Goal: Find specific page/section: Find specific page/section

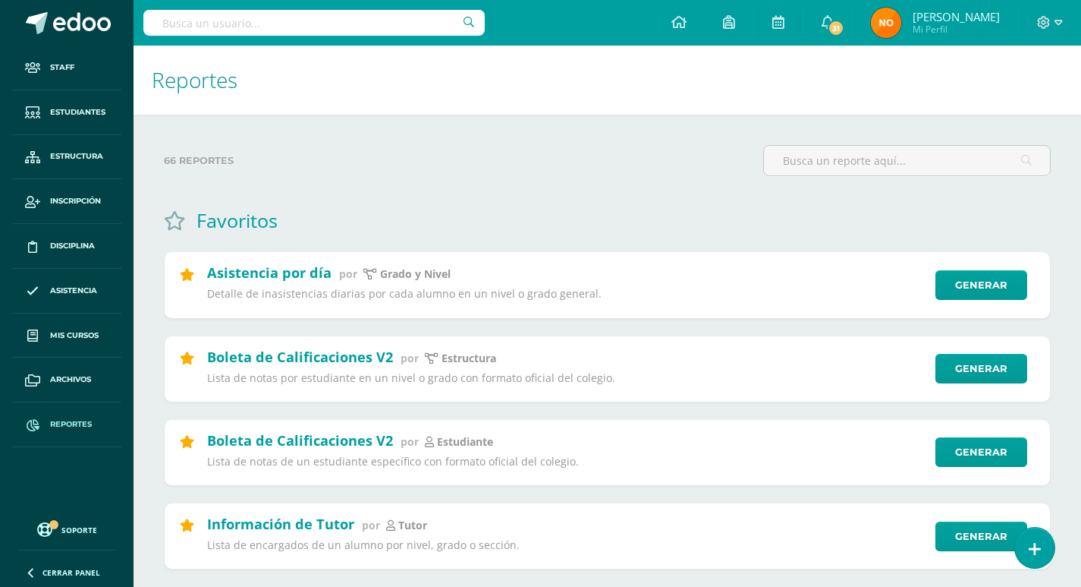
click at [192, 30] on input "text" at bounding box center [313, 23] width 341 height 26
type input "l"
click at [82, 109] on span "Estudiantes" at bounding box center [77, 112] width 55 height 12
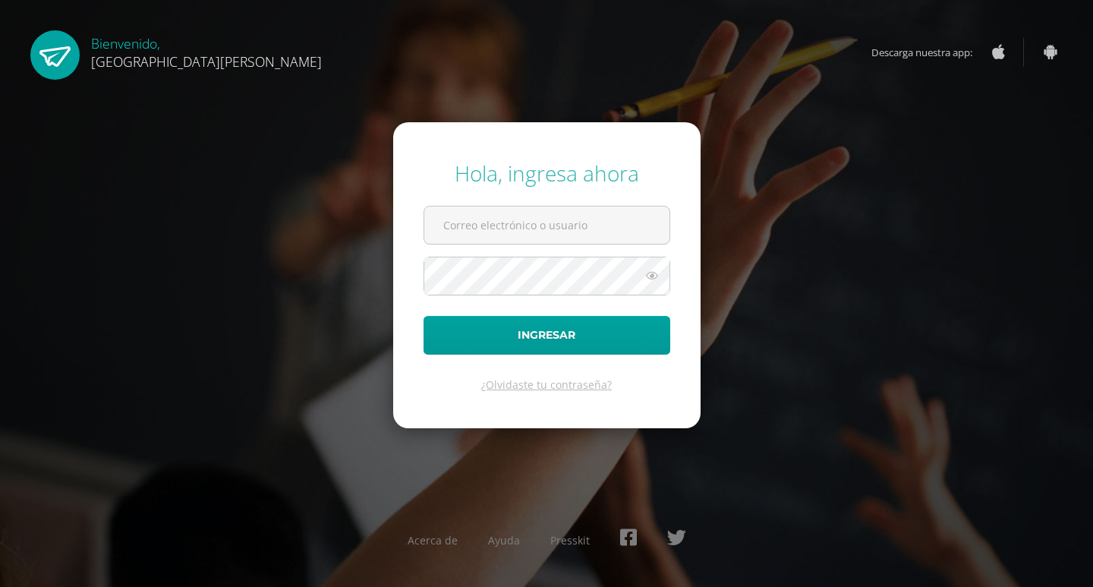
type input "controlacademico@bilinguesanjuan.edu.gt"
click at [179, 24] on div "Hola, ingresa ahora controlacademico@bilinguesanjuan.edu.gt Ingresar ¿Olvidaste…" at bounding box center [546, 293] width 1105 height 587
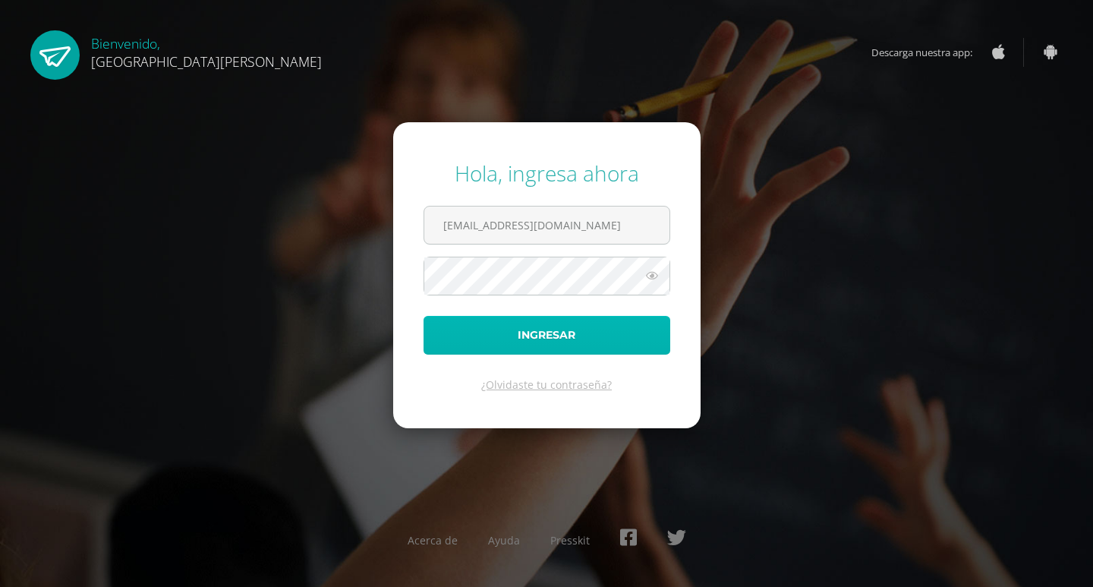
click at [554, 329] on button "Ingresar" at bounding box center [546, 335] width 247 height 39
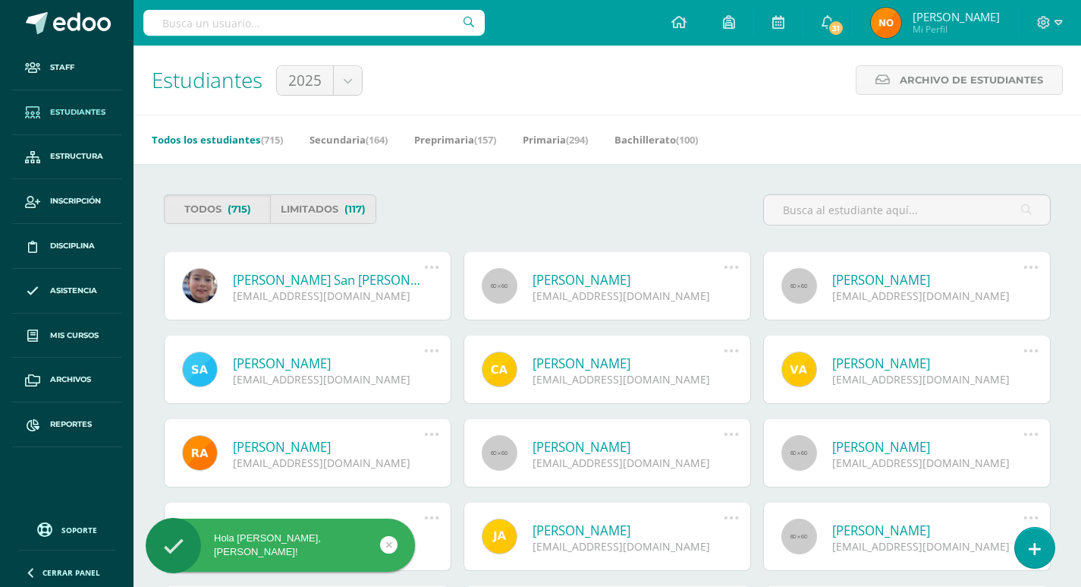
click at [198, 31] on input "text" at bounding box center [313, 23] width 341 height 26
type input "giova"
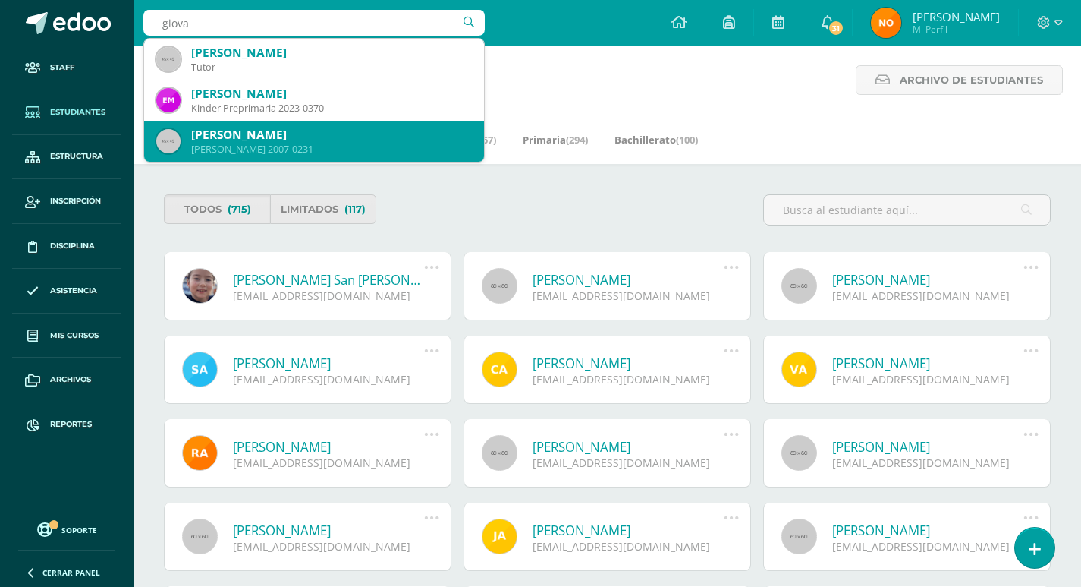
click at [288, 137] on div "Giovanni Alexander López Canel" at bounding box center [331, 135] width 281 height 16
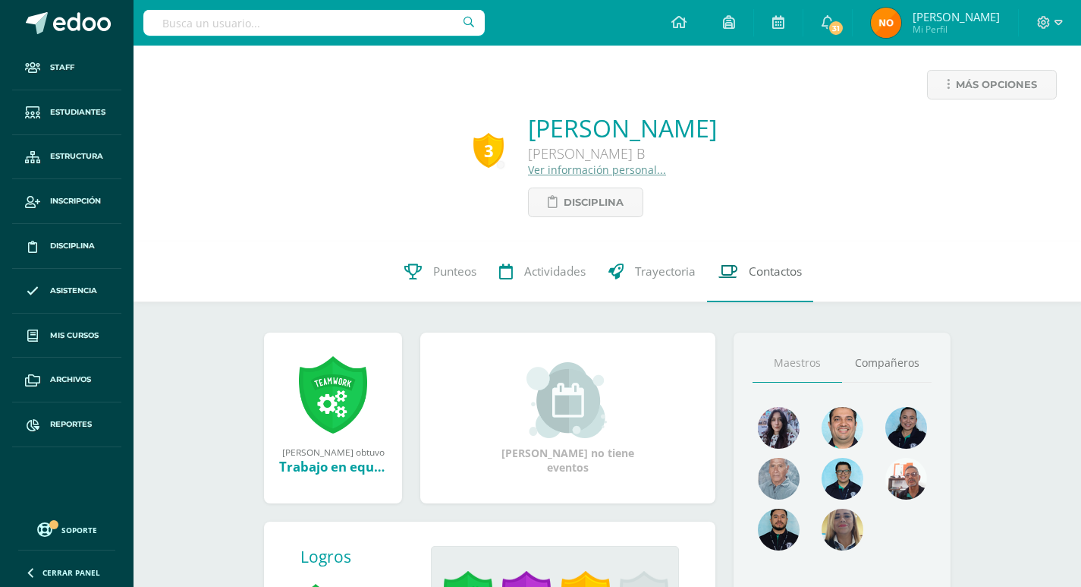
click at [769, 270] on span "Contactos" at bounding box center [775, 271] width 53 height 16
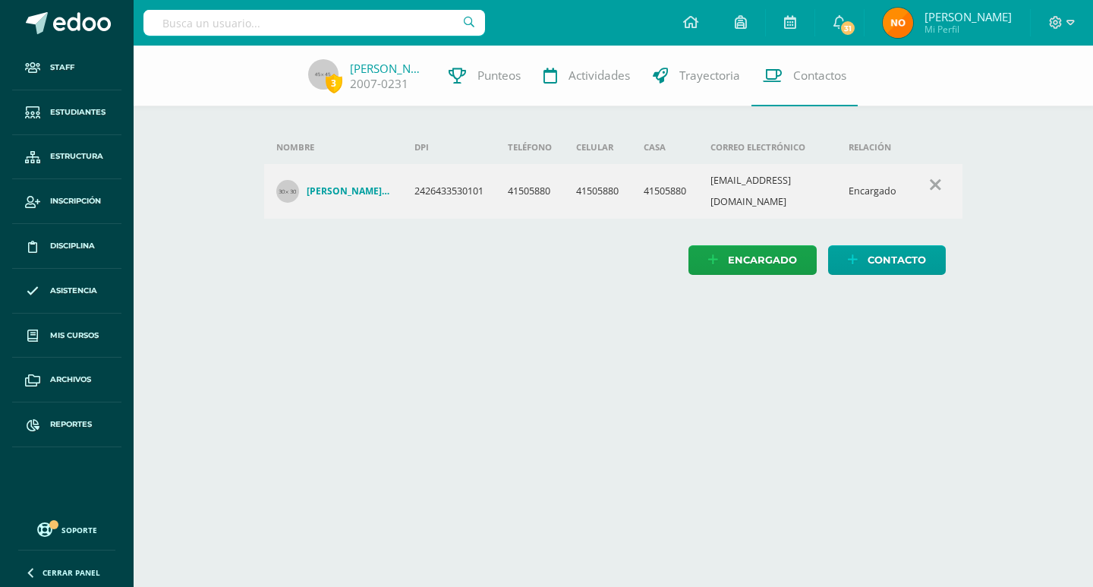
drag, startPoint x: 499, startPoint y: 357, endPoint x: 703, endPoint y: 203, distance: 256.2
click at [509, 305] on html "Staff Estudiantes Estructura Inscripción Disciplina Asistencia Mis cursos Archi…" at bounding box center [546, 152] width 1093 height 305
